Goal: Task Accomplishment & Management: Complete application form

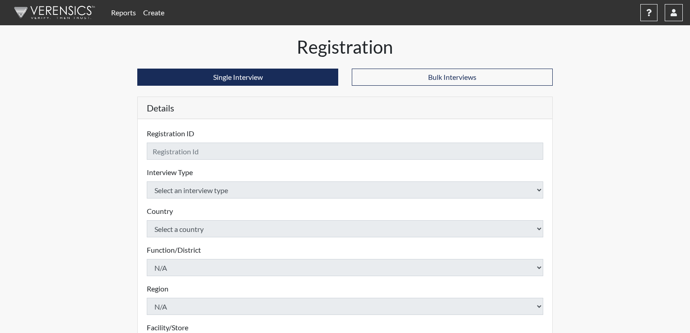
checkbox input "true"
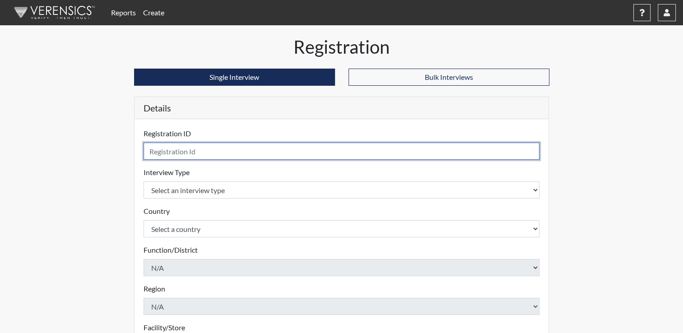
click at [536, 153] on input "text" at bounding box center [342, 151] width 396 height 17
type input "Black"
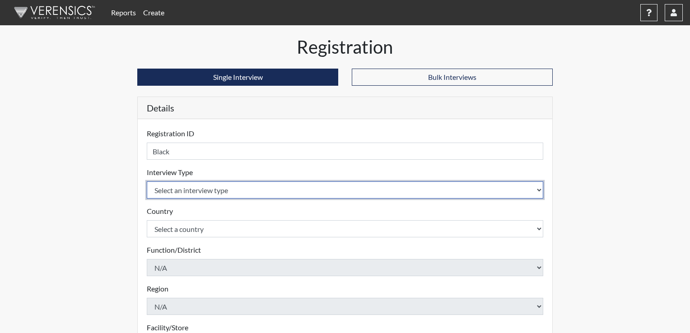
click at [533, 189] on body "Reports Create Help Center × Verensics Best Practices How to successfully use t…" at bounding box center [345, 166] width 690 height 333
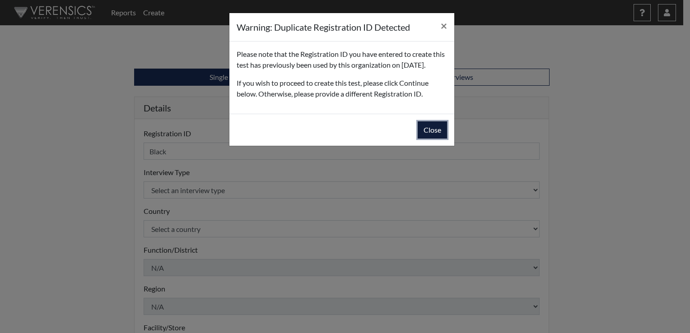
click at [439, 138] on button "Close" at bounding box center [432, 129] width 29 height 17
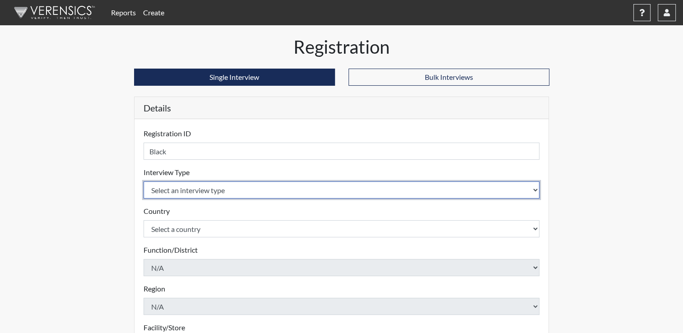
click at [536, 188] on select "Select an interview type Corrections Pre-Employment" at bounding box center [342, 190] width 396 height 17
select select "ff733e93-e1bf-11ea-9c9f-0eff0cf7eb8f"
click at [144, 182] on select "Select an interview type Corrections Pre-Employment" at bounding box center [342, 190] width 396 height 17
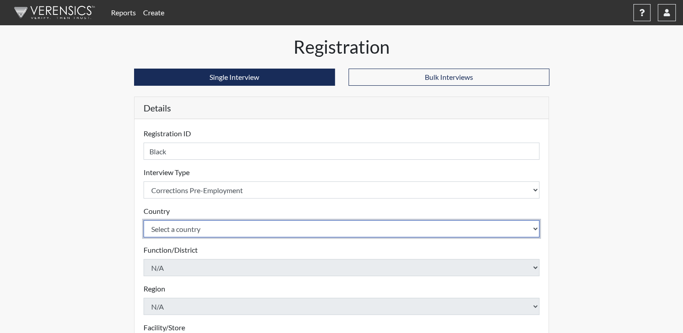
click at [536, 229] on select "Select a country [GEOGRAPHIC_DATA] [GEOGRAPHIC_DATA]" at bounding box center [342, 228] width 396 height 17
select select "united-states-of-[GEOGRAPHIC_DATA]"
click at [144, 220] on select "Select a country [GEOGRAPHIC_DATA] [GEOGRAPHIC_DATA]" at bounding box center [342, 228] width 396 height 17
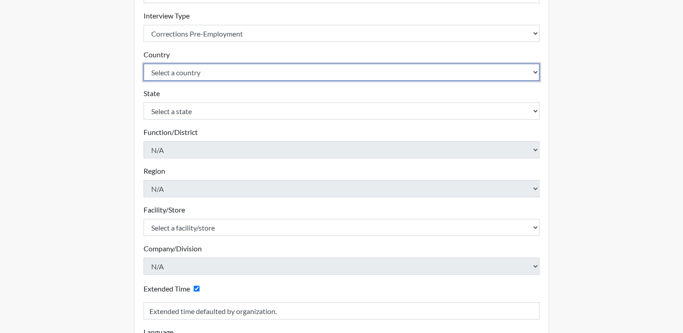
scroll to position [159, 0]
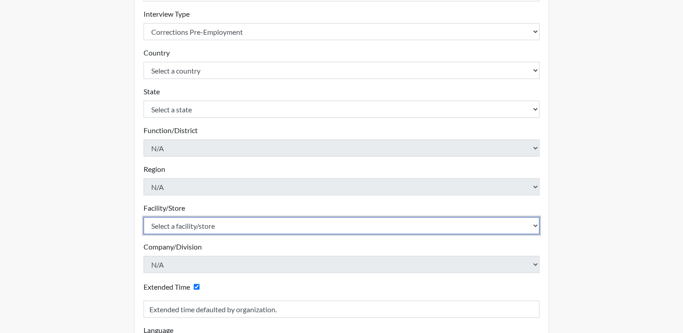
click at [537, 229] on select "Select a facility/store ADAPT CCC Pathways/[GEOGRAPHIC_DATA] TCC" at bounding box center [342, 225] width 396 height 17
select select "499924ce-c497-41a4-a2b5-fe0fdad3d01f"
click at [144, 217] on select "Select a facility/store ADAPT CCC Pathways/[GEOGRAPHIC_DATA] TCC" at bounding box center [342, 225] width 396 height 17
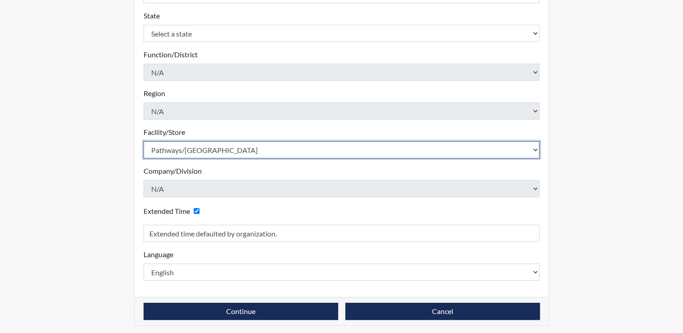
scroll to position [237, 0]
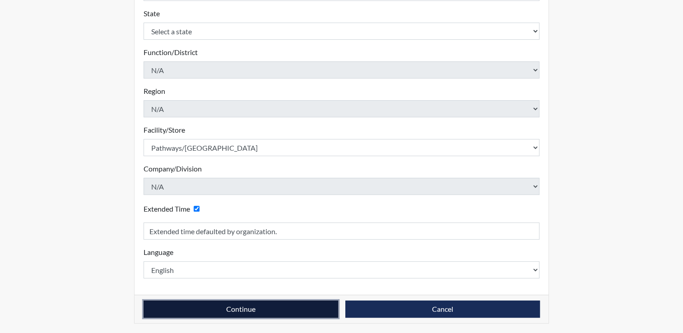
click at [206, 304] on button "Continue" at bounding box center [241, 309] width 195 height 17
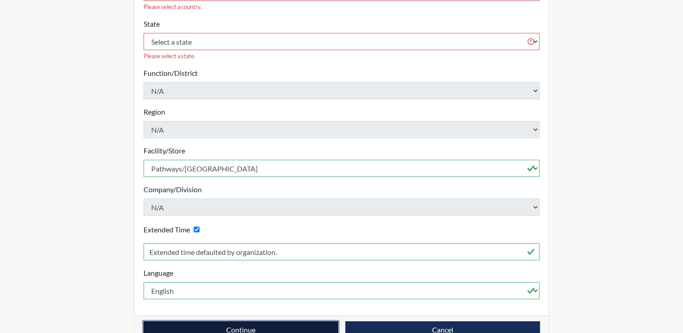
click at [210, 322] on button "Continue" at bounding box center [241, 330] width 195 height 17
click at [259, 322] on button "Continue" at bounding box center [241, 330] width 195 height 17
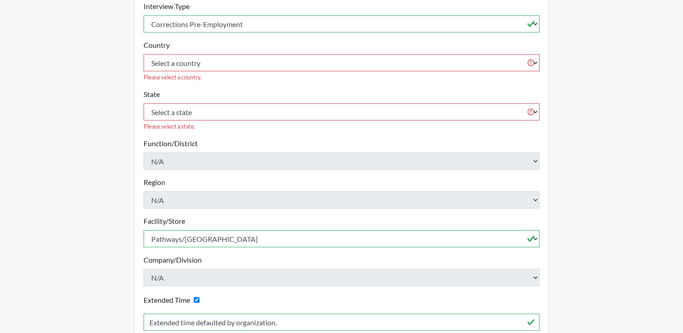
scroll to position [117, 0]
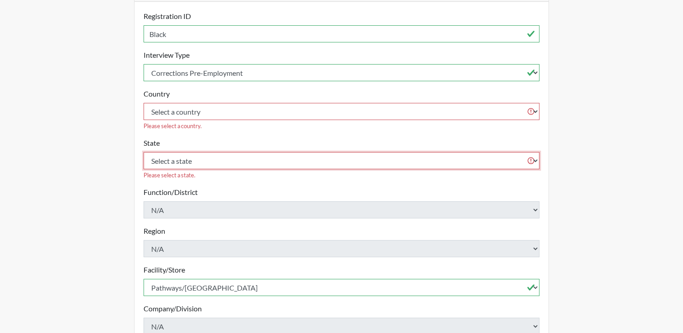
click at [473, 152] on select "Select a state [US_STATE] [US_STATE] [US_STATE] [US_STATE] [US_STATE] [US_STATE…" at bounding box center [342, 160] width 396 height 17
select select "OH"
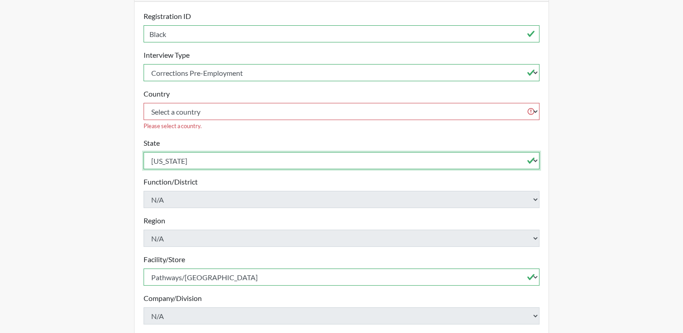
click at [469, 152] on select "Select a state [US_STATE] [US_STATE] [US_STATE] [US_STATE] [US_STATE] [US_STATE…" at bounding box center [342, 160] width 396 height 17
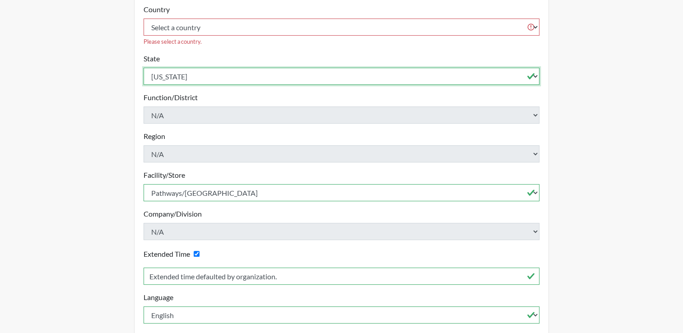
scroll to position [237, 0]
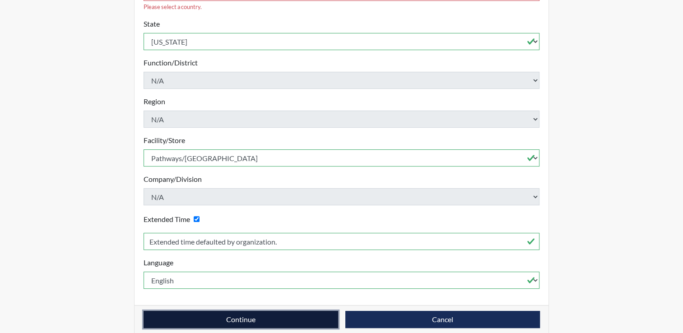
click at [256, 311] on button "Continue" at bounding box center [241, 319] width 195 height 17
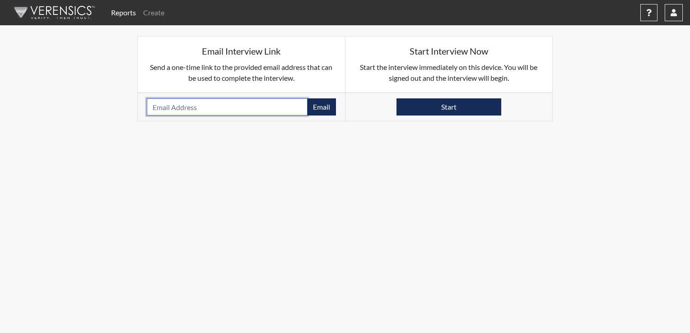
click at [263, 112] on input "email" at bounding box center [227, 106] width 161 height 17
click at [197, 107] on input "blackannette2gmail" at bounding box center [227, 106] width 161 height 17
type input "[EMAIL_ADDRESS][DOMAIN_NAME]"
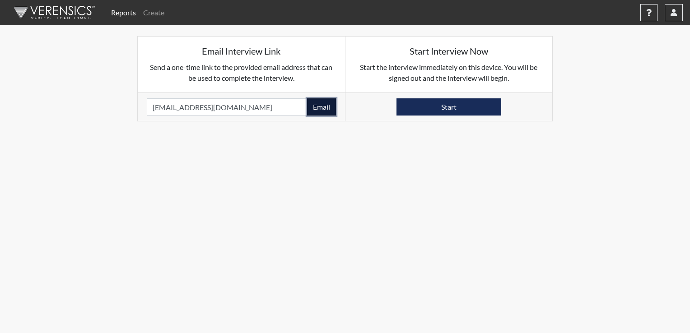
click at [323, 104] on button "Email" at bounding box center [321, 106] width 29 height 17
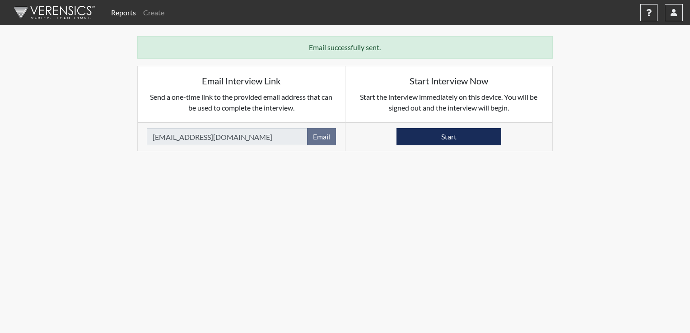
click at [128, 11] on link "Reports" at bounding box center [123, 13] width 32 height 18
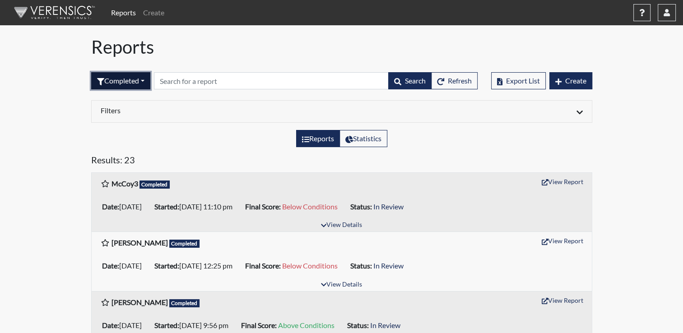
click at [147, 81] on button "Completed" at bounding box center [120, 80] width 59 height 17
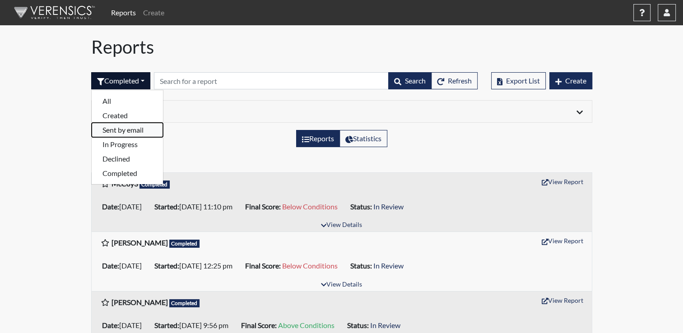
click at [138, 133] on button "Sent by email" at bounding box center [127, 130] width 71 height 14
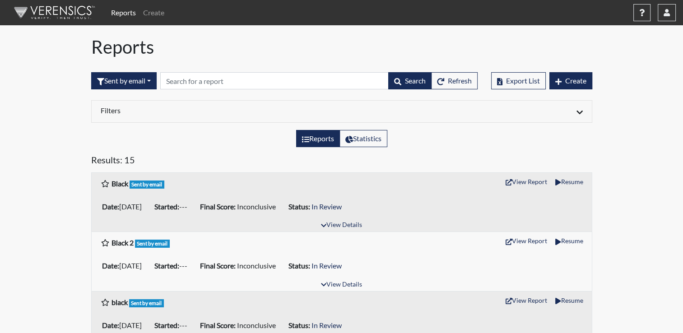
click at [351, 218] on div "Date: [DATE] Started: --- Final Score: Inconclusive Status: In Review" at bounding box center [342, 206] width 500 height 25
click at [349, 223] on button "View Details" at bounding box center [341, 225] width 49 height 12
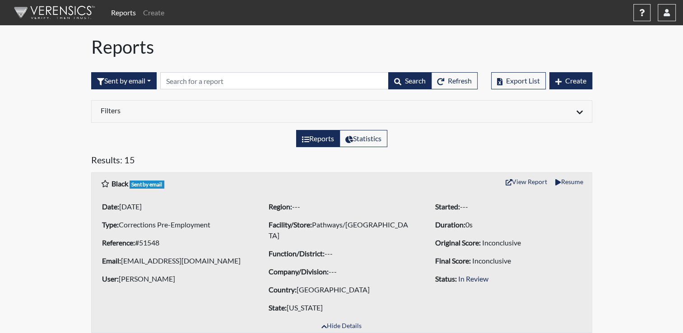
click at [349, 223] on li "Facility/Store: Pathways/Cornerstone" at bounding box center [341, 230] width 153 height 25
click at [149, 12] on link "Create" at bounding box center [154, 13] width 28 height 18
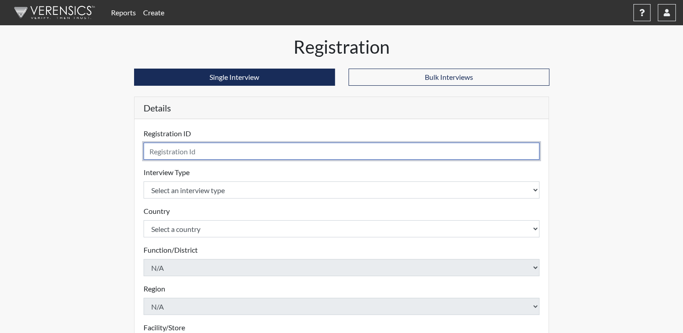
click at [193, 152] on input "text" at bounding box center [342, 151] width 396 height 17
type input "Black 2"
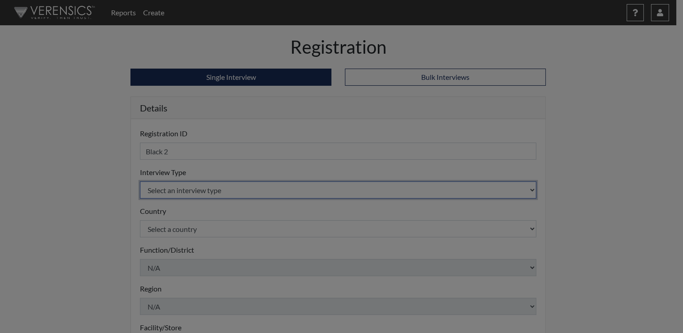
click at [231, 187] on body "Reports Create Help Center × Verensics Best Practices How to successfully use t…" at bounding box center [341, 166] width 683 height 333
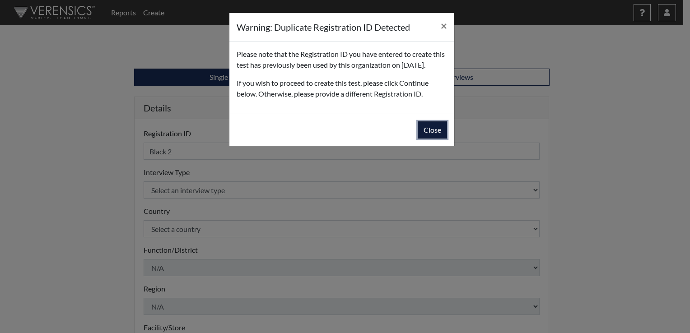
click at [427, 139] on button "Close" at bounding box center [432, 129] width 29 height 17
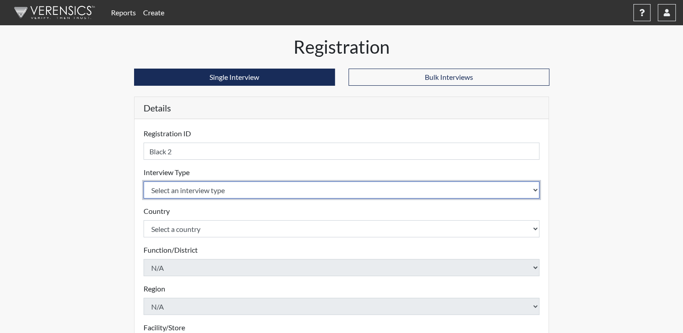
click at [536, 188] on select "Select an interview type Corrections Pre-Employment" at bounding box center [342, 190] width 396 height 17
select select "ff733e93-e1bf-11ea-9c9f-0eff0cf7eb8f"
click at [144, 182] on select "Select an interview type Corrections Pre-Employment" at bounding box center [342, 190] width 396 height 17
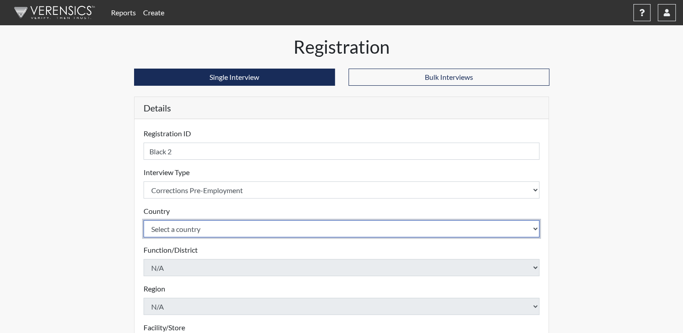
click at [492, 226] on select "Select a country [GEOGRAPHIC_DATA] [GEOGRAPHIC_DATA]" at bounding box center [342, 228] width 396 height 17
select select "united-states-of-[GEOGRAPHIC_DATA]"
click at [144, 220] on select "Select a country [GEOGRAPHIC_DATA] [GEOGRAPHIC_DATA]" at bounding box center [342, 228] width 396 height 17
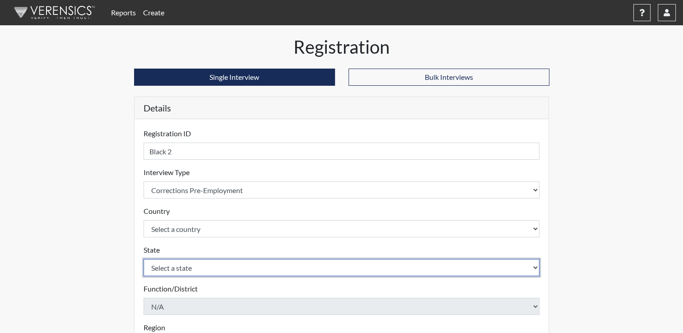
click at [536, 266] on select "Select a state [US_STATE] [US_STATE] [US_STATE] [US_STATE] [US_STATE] [US_STATE…" at bounding box center [342, 267] width 396 height 17
select select "OH"
click at [527, 267] on select "Select a state [US_STATE] [US_STATE] [US_STATE] [US_STATE] [US_STATE] [US_STATE…" at bounding box center [342, 267] width 396 height 17
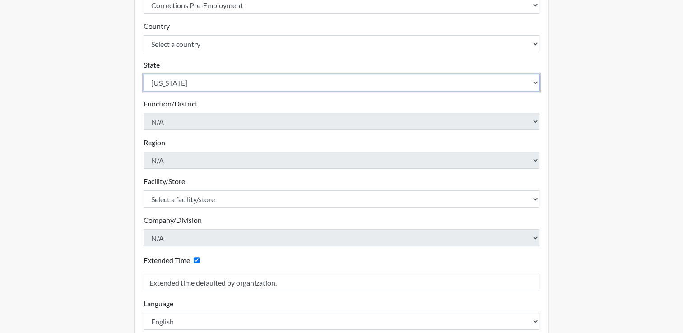
scroll to position [194, 0]
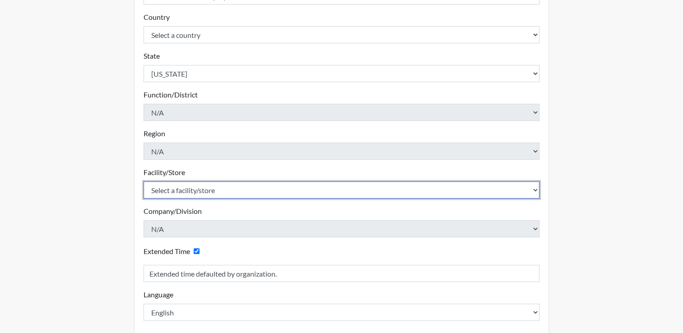
click at [500, 191] on select "Select a facility/store ADAPT CCC Pathways/[GEOGRAPHIC_DATA] TCC" at bounding box center [342, 190] width 396 height 17
select select "499924ce-c497-41a4-a2b5-fe0fdad3d01f"
click at [144, 182] on select "Select a facility/store ADAPT CCC Pathways/[GEOGRAPHIC_DATA] TCC" at bounding box center [342, 190] width 396 height 17
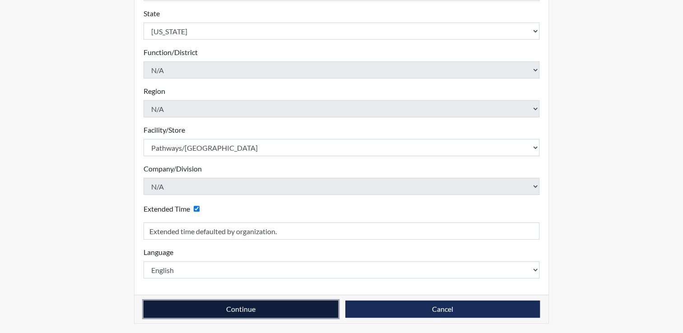
click at [251, 304] on button "Continue" at bounding box center [241, 309] width 195 height 17
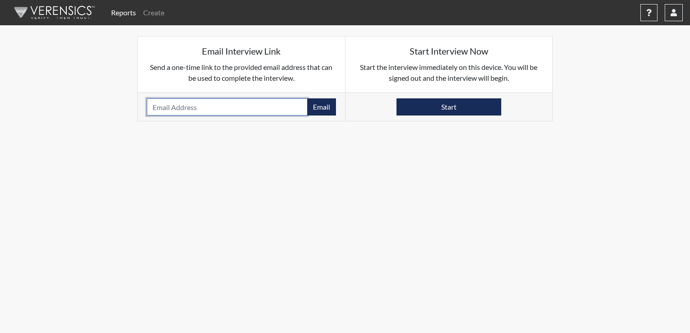
click at [210, 105] on input "email" at bounding box center [227, 106] width 161 height 17
type input "[EMAIL_ADDRESS][DOMAIN_NAME]"
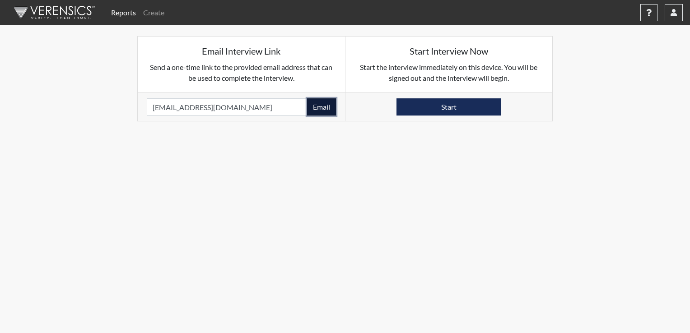
click at [321, 107] on button "Email" at bounding box center [321, 106] width 29 height 17
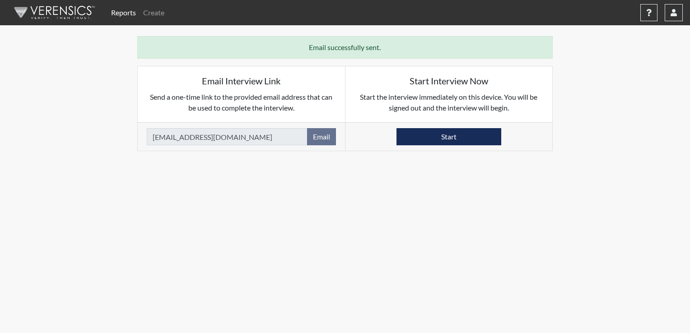
click at [437, 260] on body "Reports Create Help Center × Verensics Best Practices How to successfully use t…" at bounding box center [345, 166] width 690 height 333
